Goal: Task Accomplishment & Management: Manage account settings

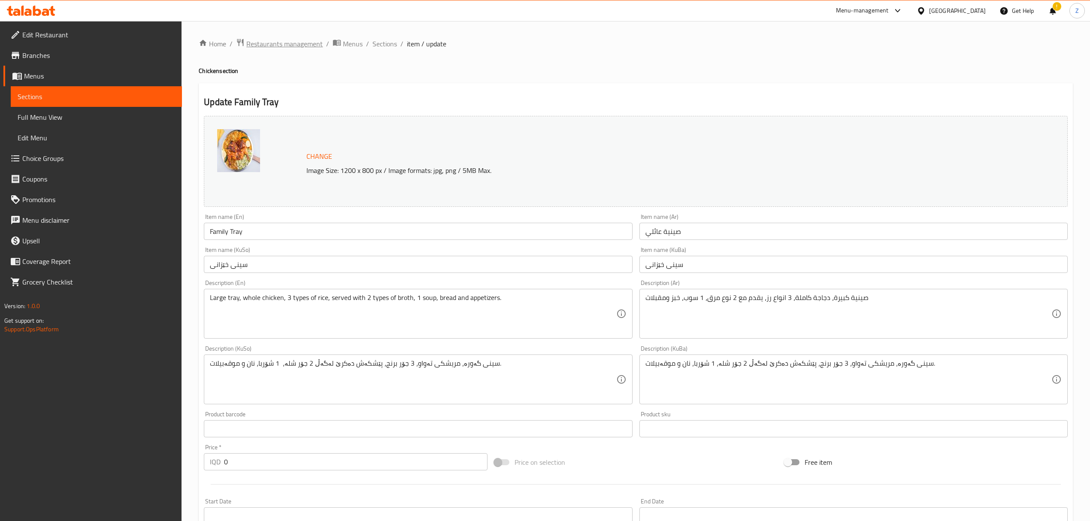
click at [282, 40] on span "Restaurants management" at bounding box center [284, 44] width 76 height 10
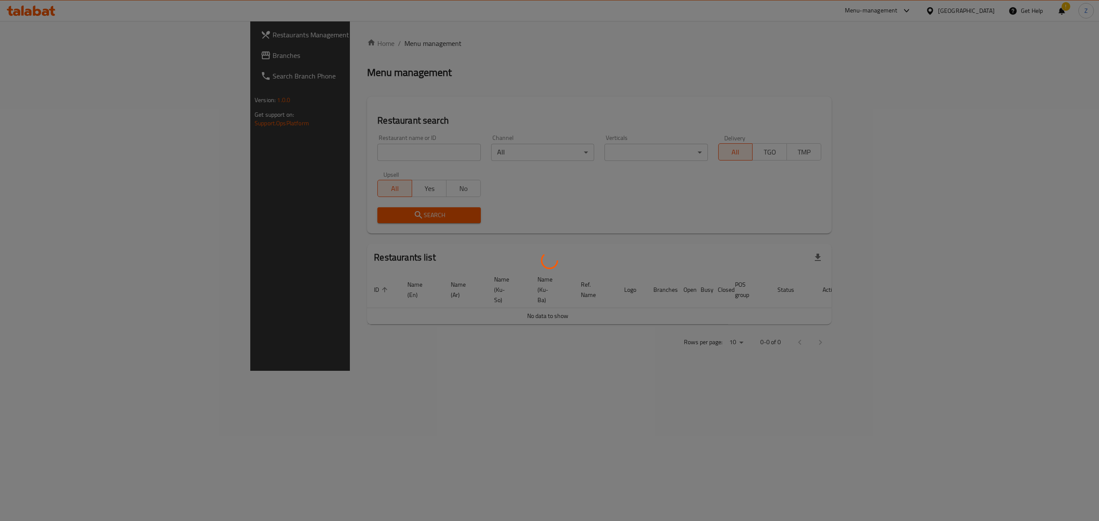
click at [302, 157] on div at bounding box center [549, 260] width 1099 height 521
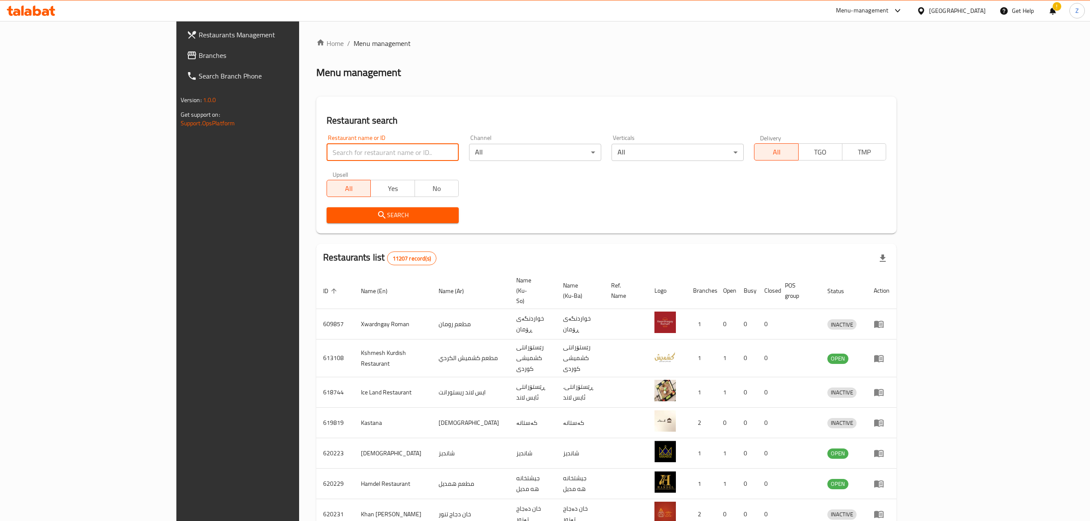
click at [327, 157] on input "search" at bounding box center [393, 152] width 132 height 17
click button "Search" at bounding box center [393, 215] width 132 height 16
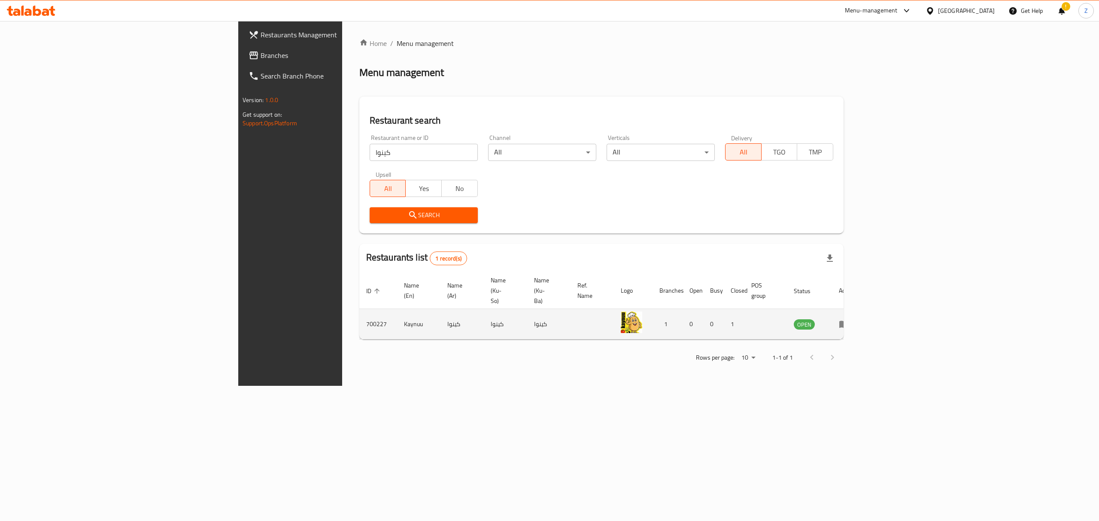
click at [397, 309] on td "Kaynuu" at bounding box center [418, 324] width 43 height 30
copy td "Kaynuu"
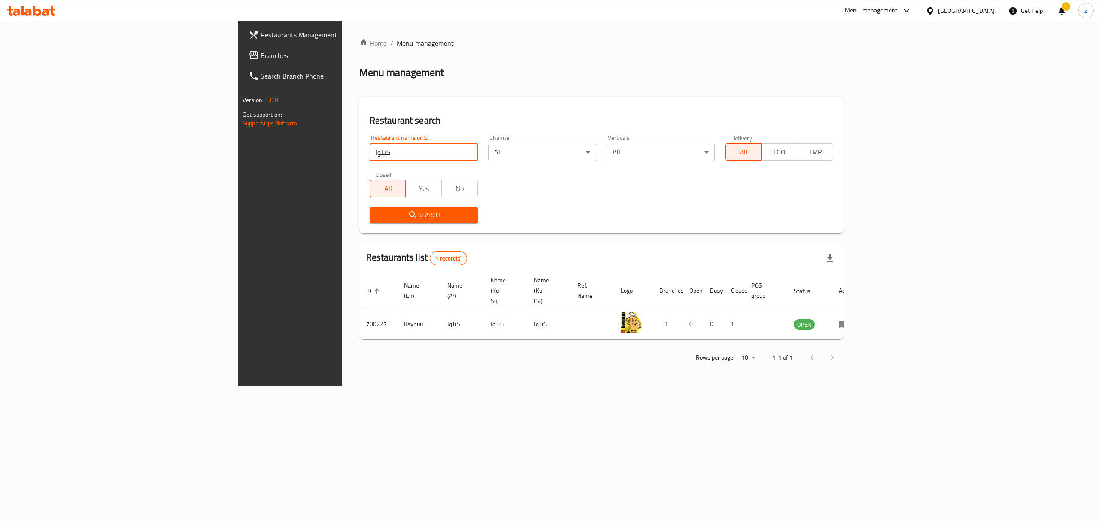
click at [369, 150] on input "كينوا" at bounding box center [423, 152] width 108 height 17
type input "عشتار"
click button "Search" at bounding box center [423, 215] width 108 height 16
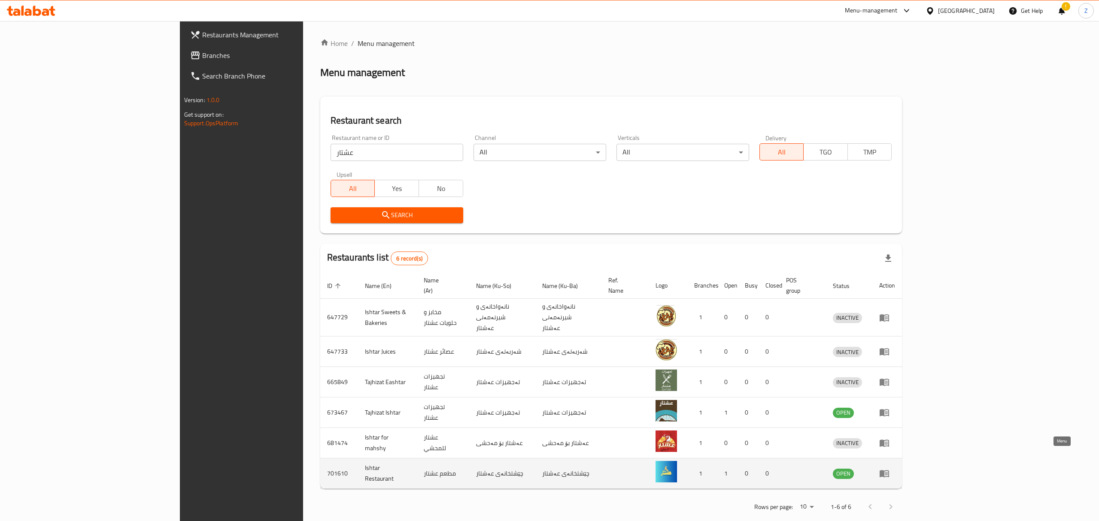
click at [895, 468] on link "enhanced table" at bounding box center [887, 473] width 16 height 10
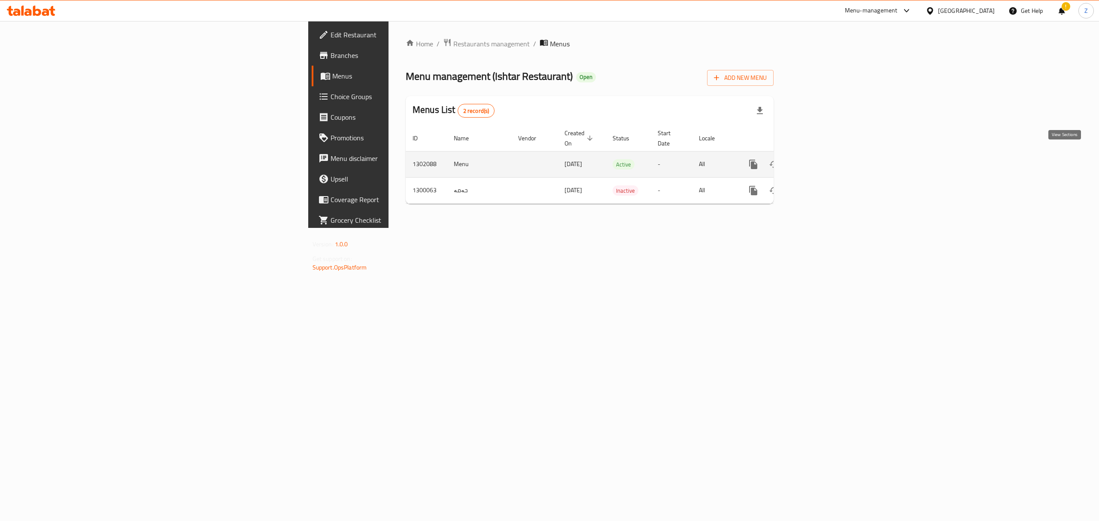
click at [820, 159] on icon "enhanced table" at bounding box center [815, 164] width 10 height 10
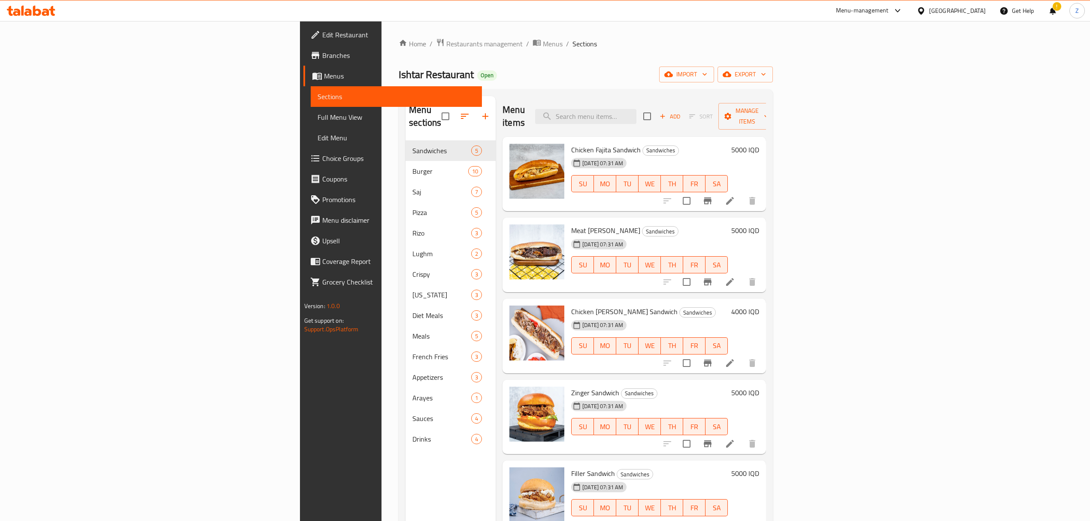
click at [322, 59] on span "Branches" at bounding box center [398, 55] width 153 height 10
